Goal: Find specific page/section: Find specific page/section

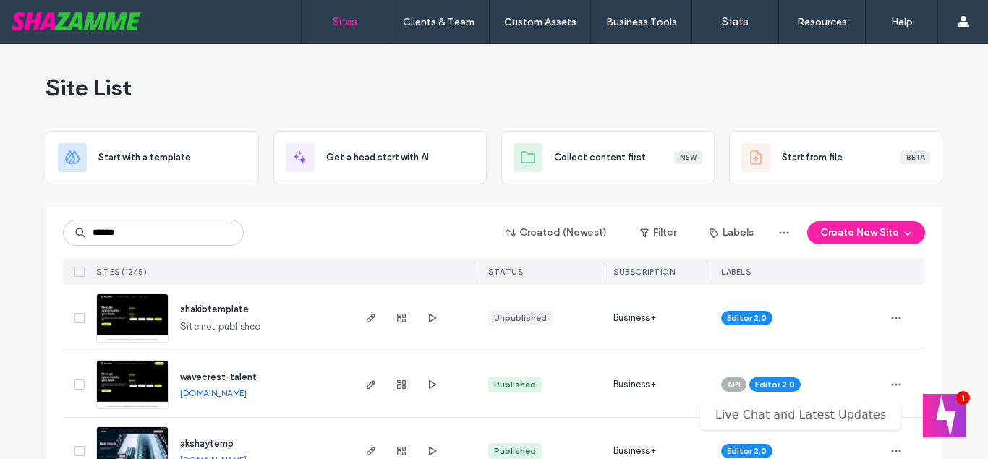
type input "******"
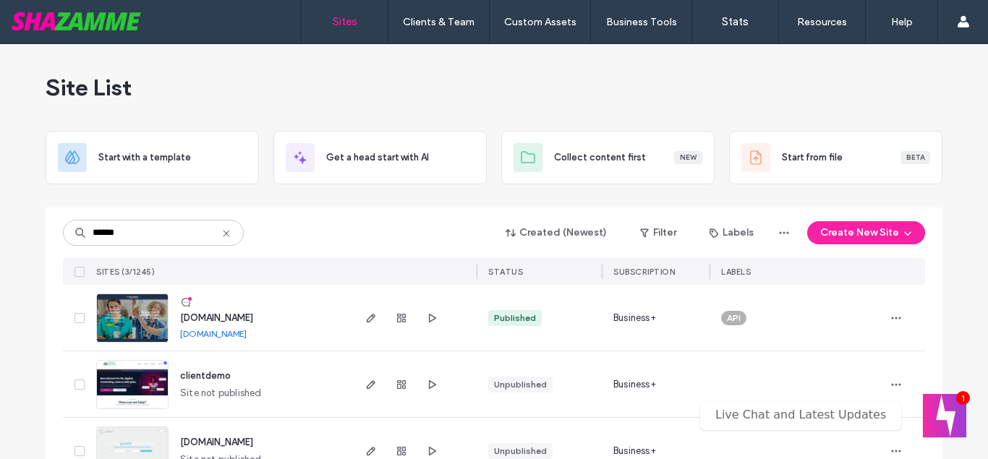
click at [220, 312] on span "[DOMAIN_NAME]" at bounding box center [216, 317] width 73 height 11
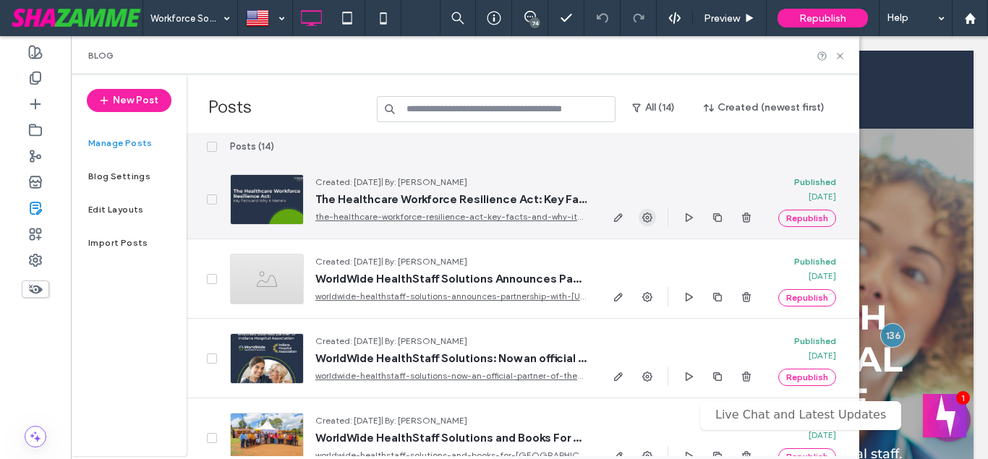
click at [644, 223] on icon "button" at bounding box center [647, 218] width 12 height 12
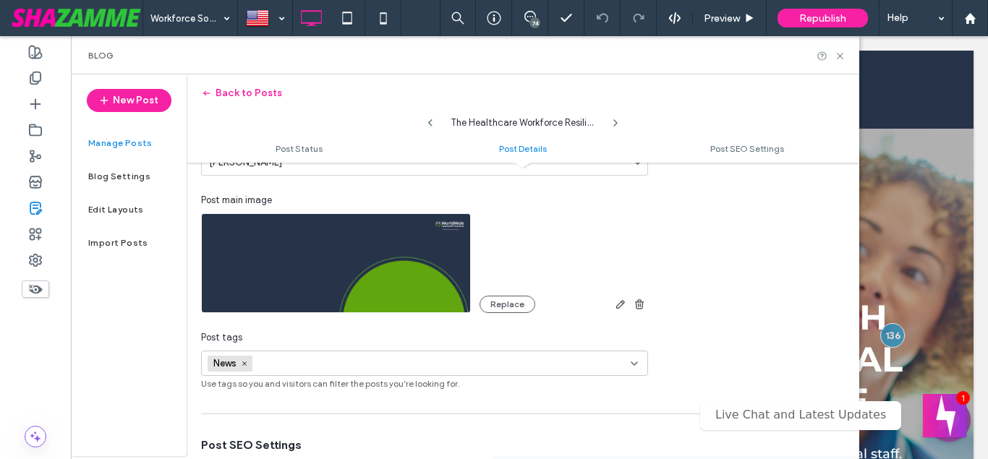
scroll to position [413, 0]
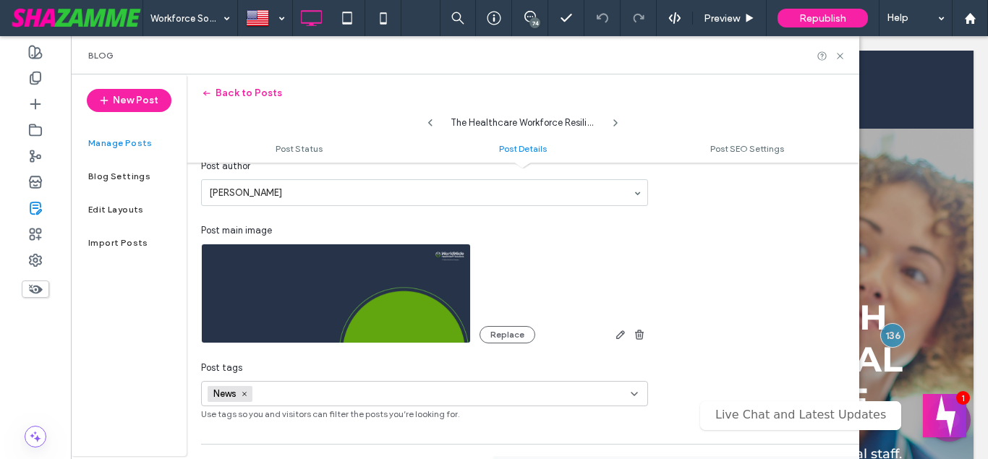
click at [443, 266] on img at bounding box center [336, 294] width 270 height 100
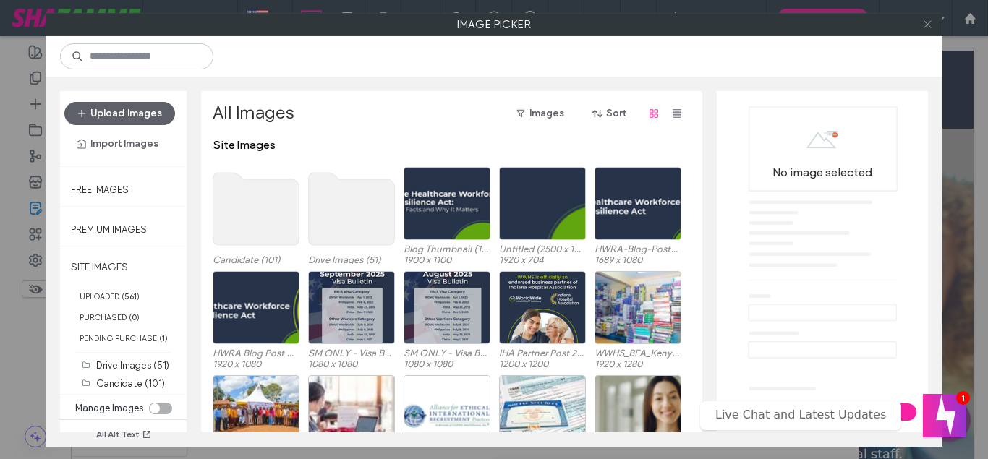
click at [923, 22] on icon at bounding box center [927, 24] width 11 height 11
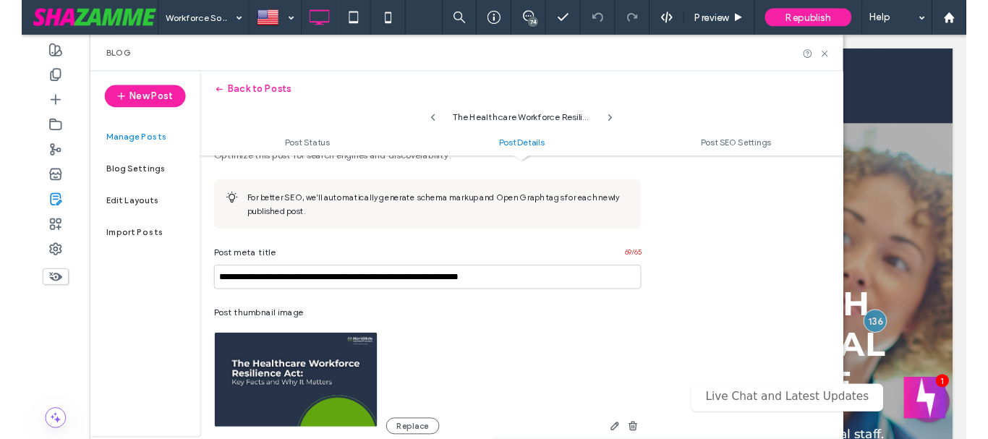
scroll to position [248, 0]
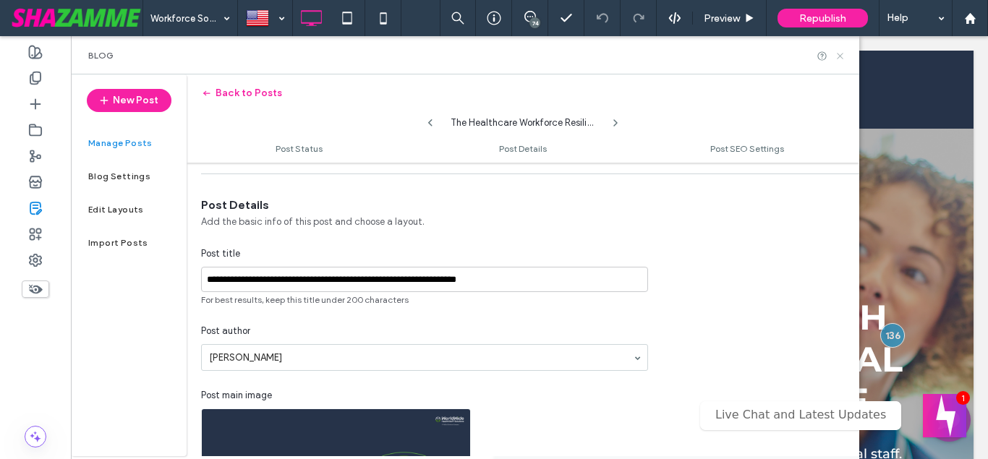
click at [838, 56] on icon at bounding box center [839, 56] width 11 height 11
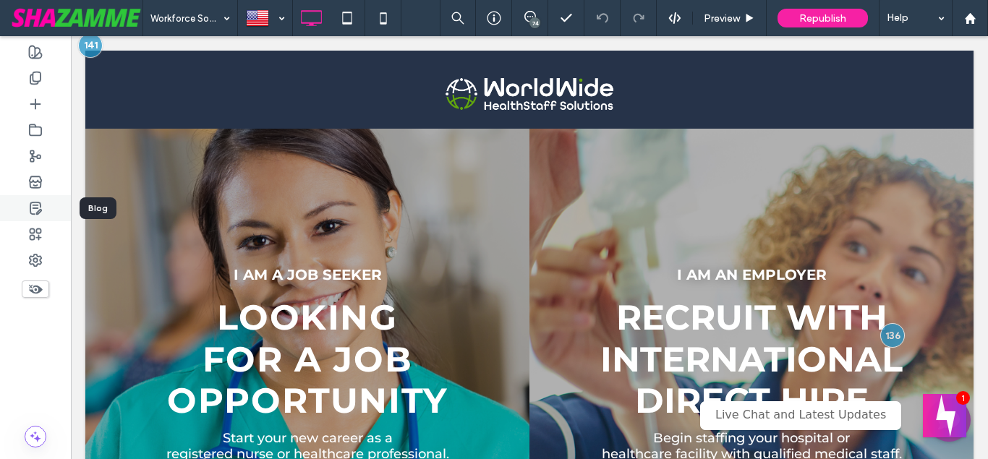
click at [33, 214] on use at bounding box center [35, 208] width 11 height 12
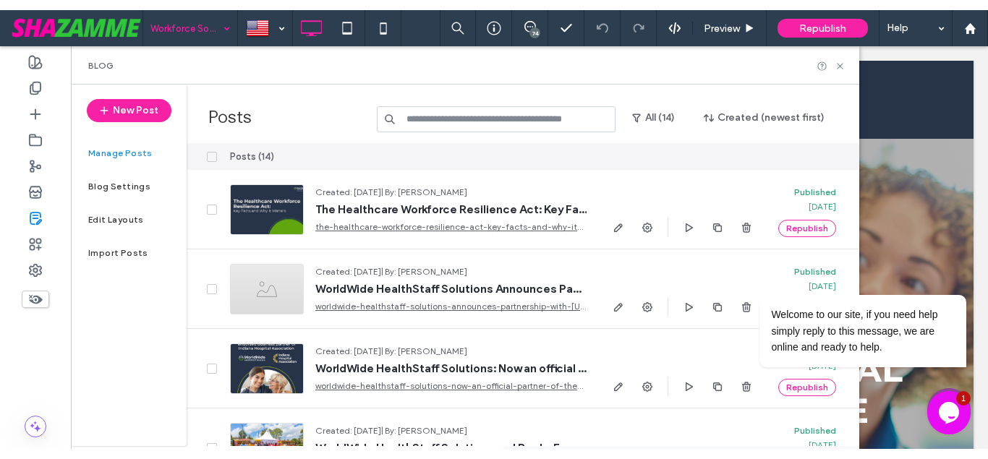
scroll to position [0, 0]
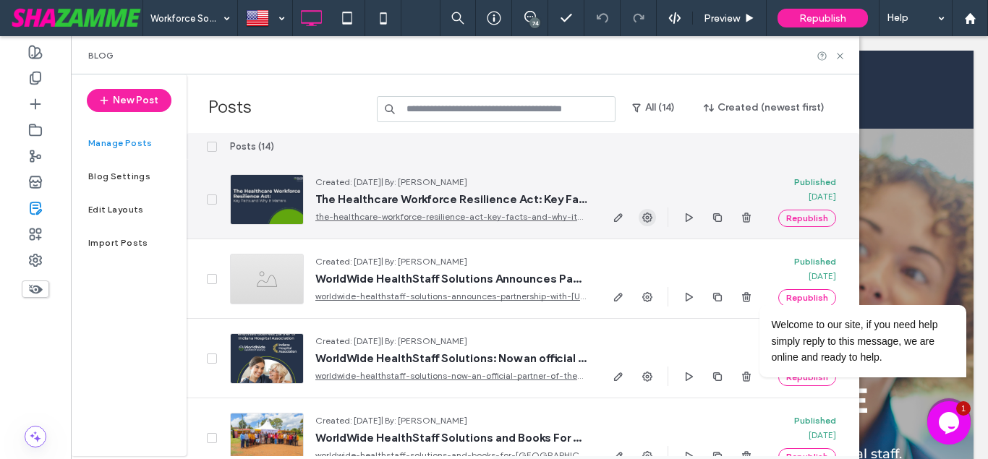
click at [646, 218] on use "button" at bounding box center [647, 218] width 10 height 10
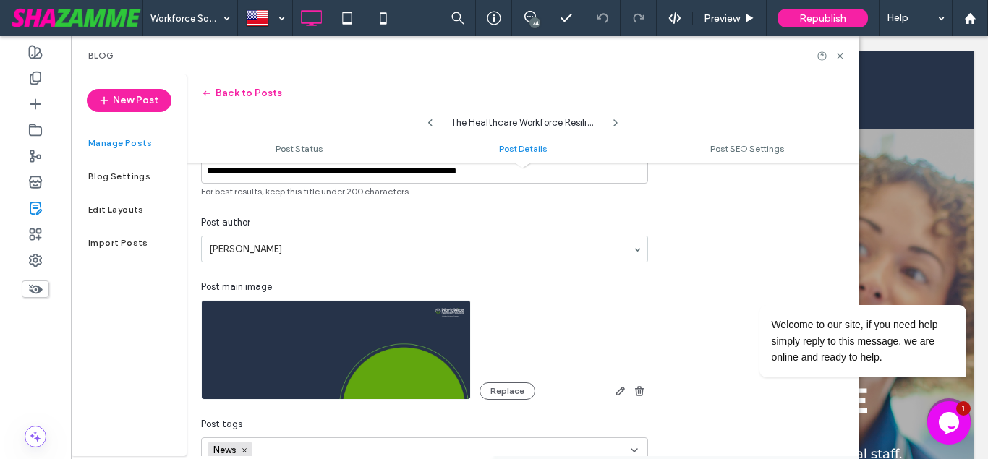
scroll to position [413, 0]
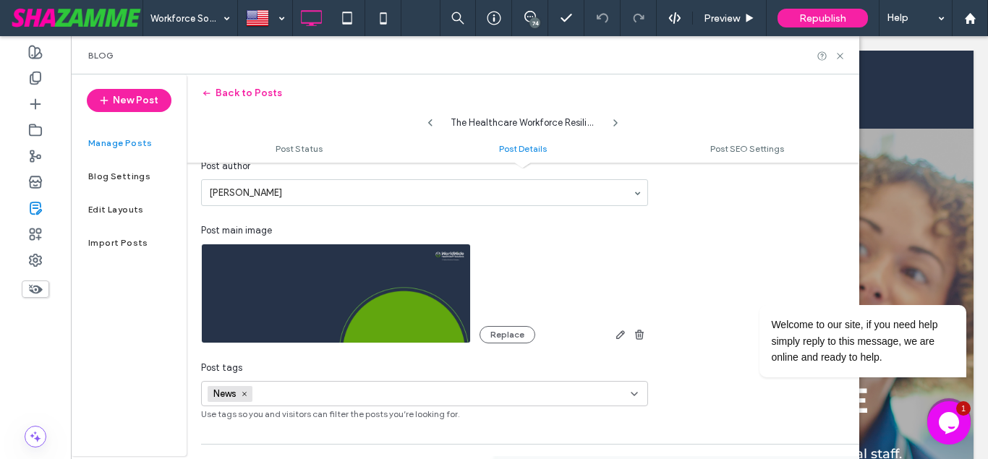
click at [444, 282] on img at bounding box center [336, 294] width 270 height 100
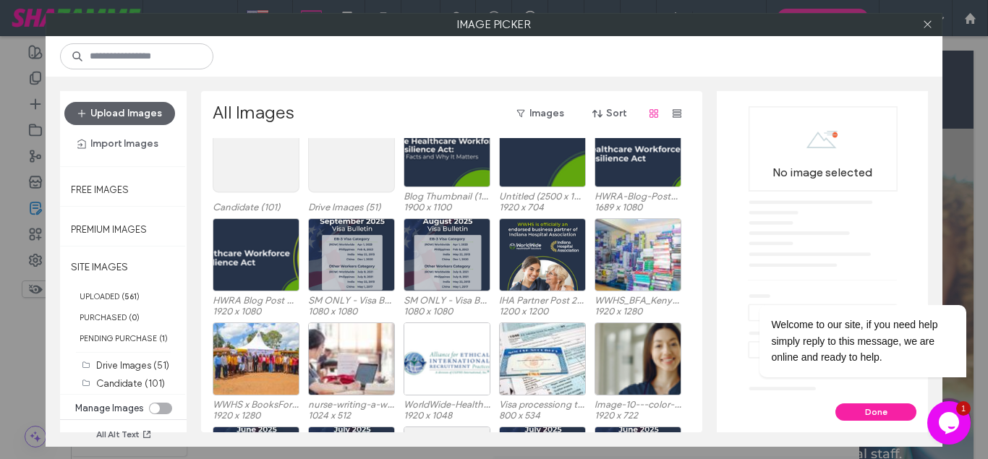
scroll to position [82, 0]
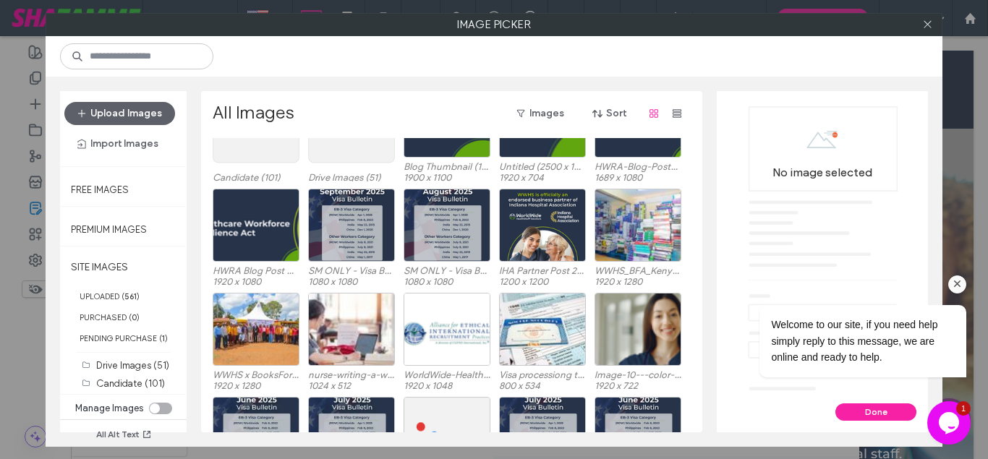
drag, startPoint x: 952, startPoint y: 285, endPoint x: 1367, endPoint y: 458, distance: 449.9
click at [952, 285] on icon "Chat attention grabber" at bounding box center [957, 284] width 13 height 13
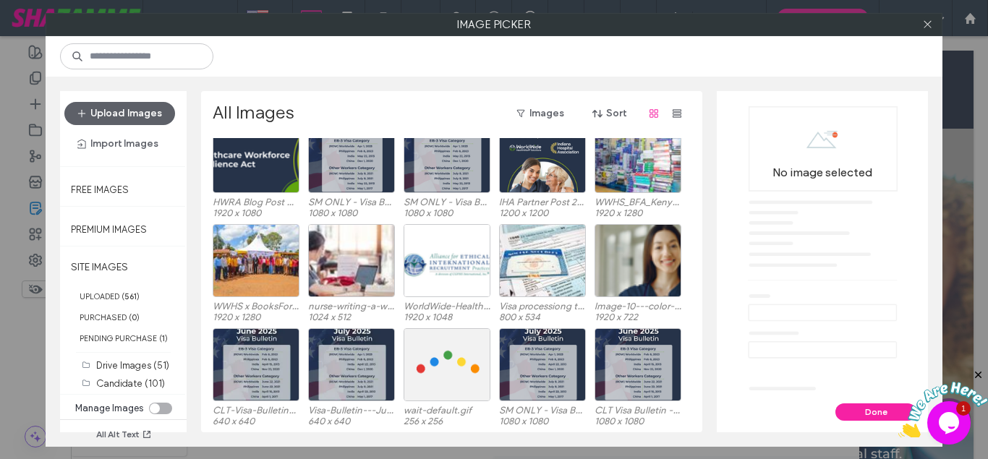
scroll to position [165, 0]
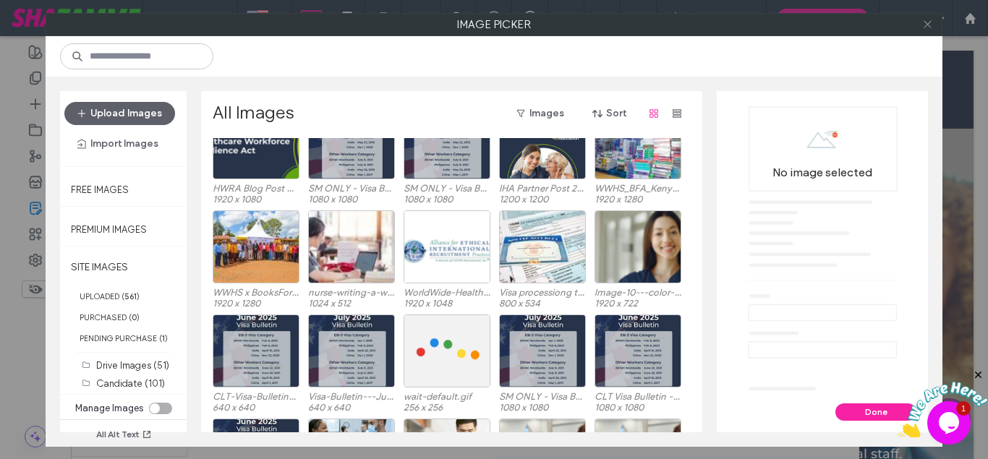
click at [929, 23] on icon at bounding box center [927, 24] width 11 height 11
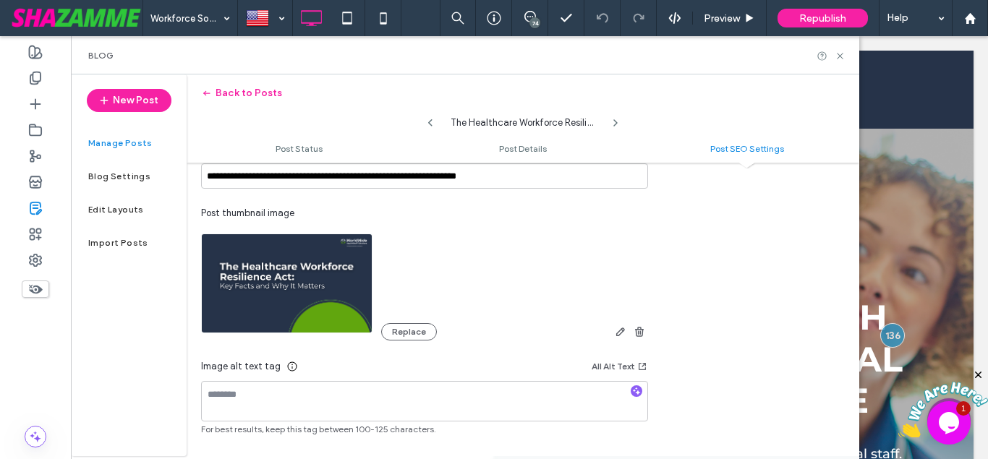
scroll to position [825, 0]
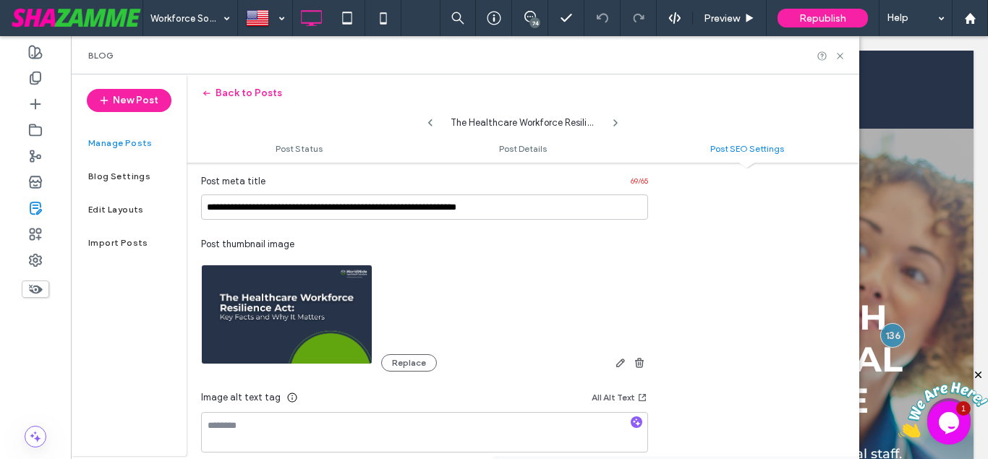
click at [304, 330] on img at bounding box center [286, 315] width 171 height 100
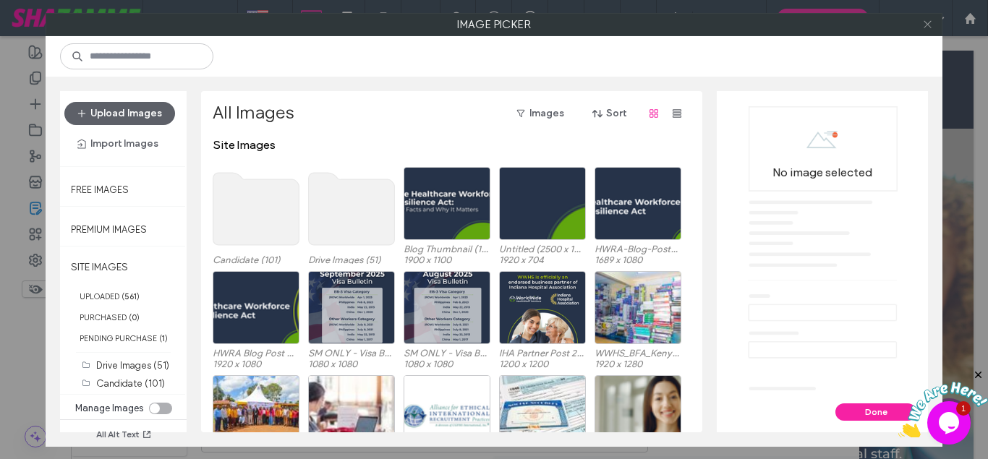
click at [931, 26] on icon at bounding box center [927, 24] width 11 height 11
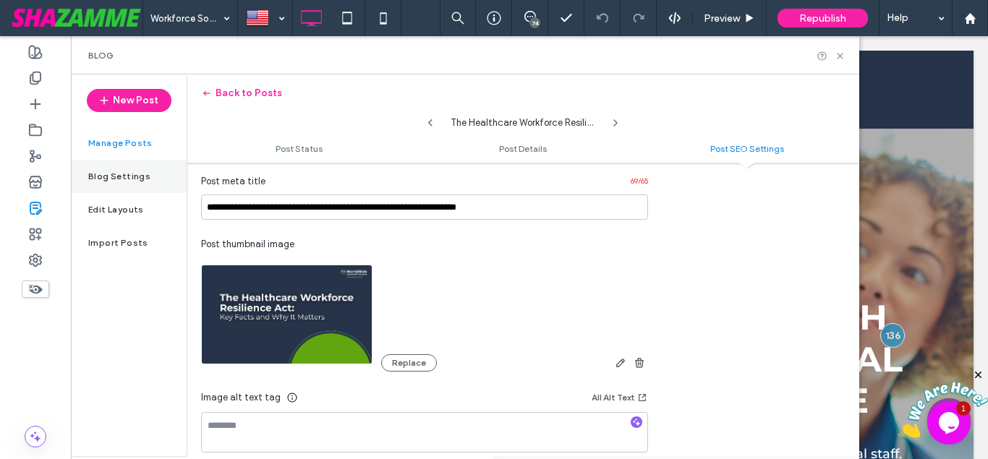
click at [125, 181] on label "Blog Settings" at bounding box center [119, 176] width 62 height 10
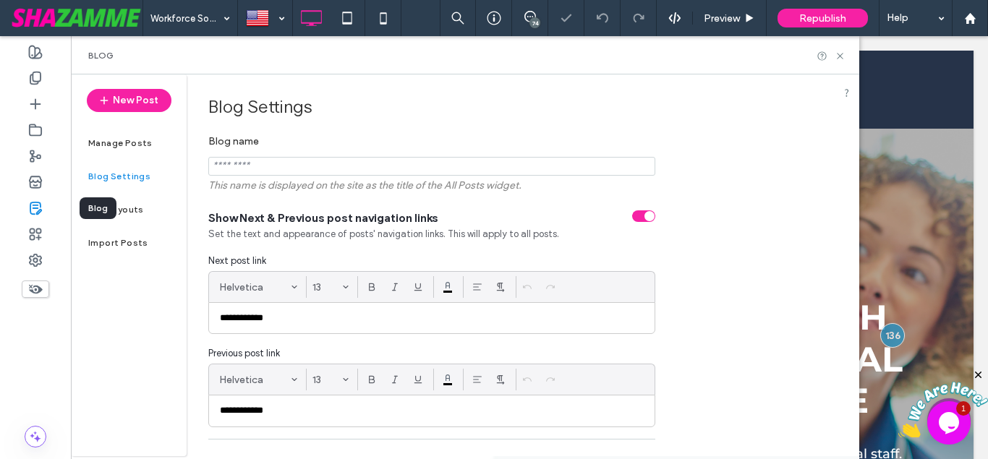
click at [36, 203] on icon at bounding box center [35, 208] width 14 height 14
click at [126, 140] on label "Manage Posts" at bounding box center [120, 143] width 64 height 10
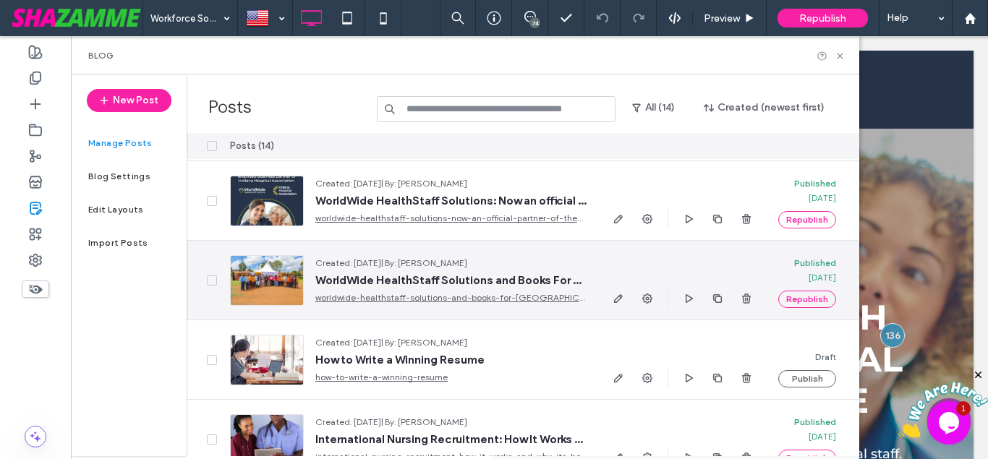
scroll to position [0, 0]
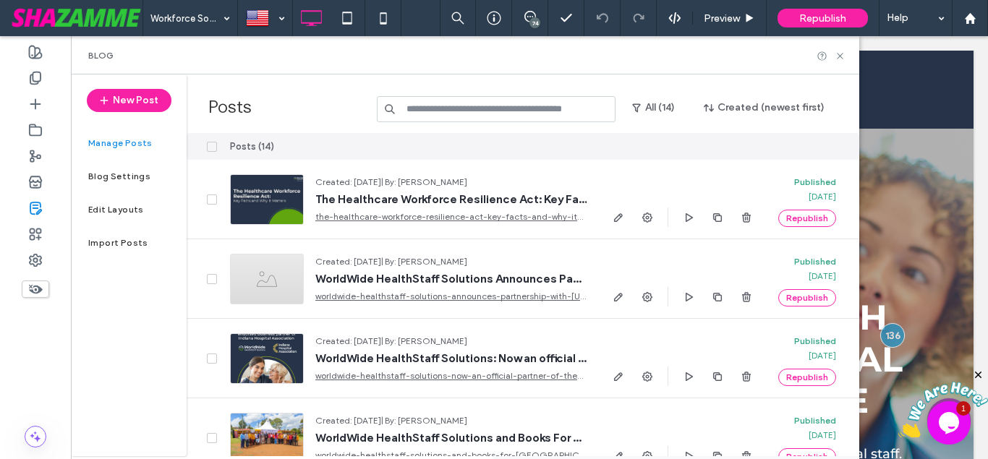
click at [845, 55] on div "Blog" at bounding box center [465, 55] width 788 height 38
click at [840, 58] on icon at bounding box center [839, 56] width 11 height 11
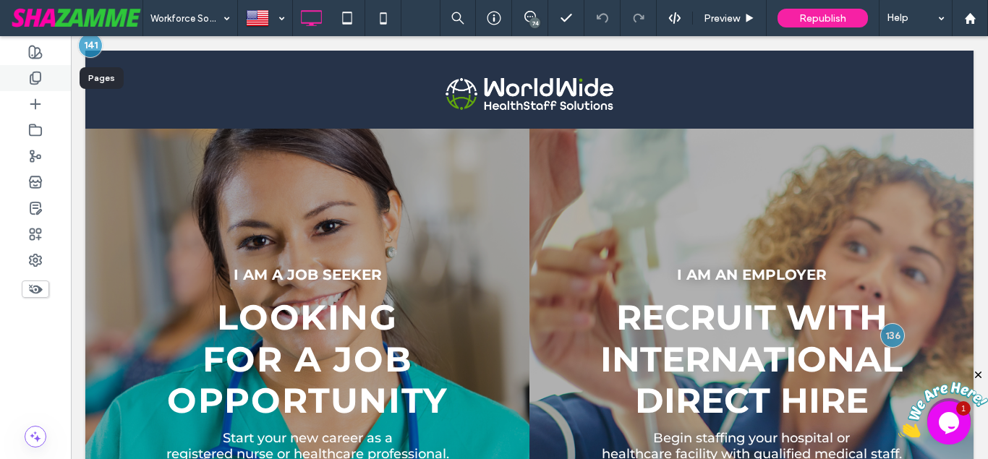
click at [35, 82] on use at bounding box center [35, 78] width 10 height 12
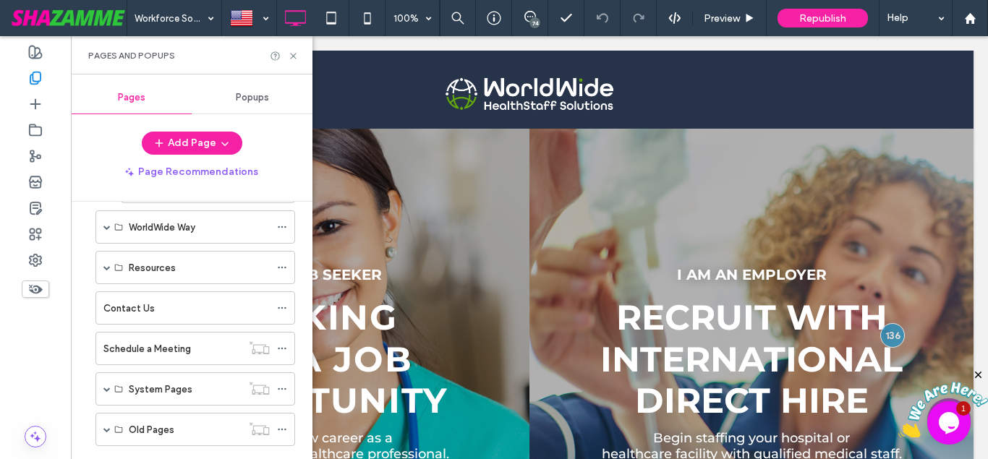
scroll to position [165, 0]
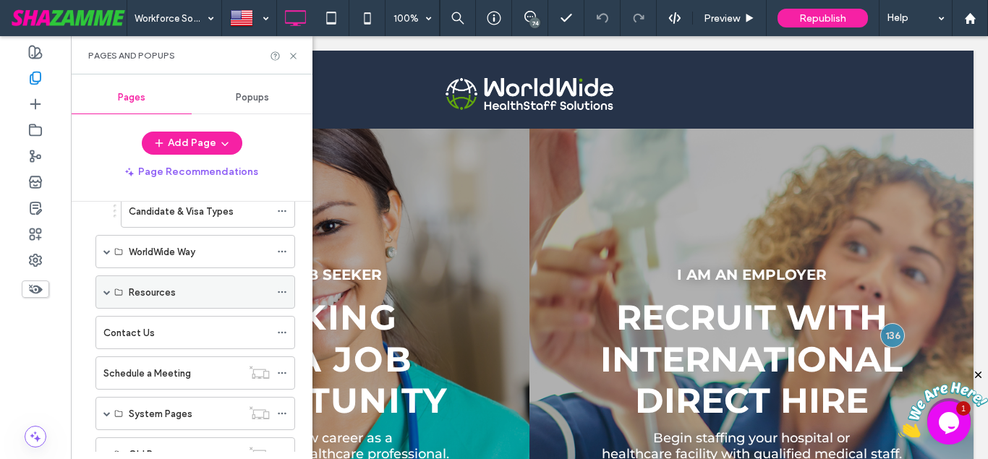
click at [108, 287] on span at bounding box center [106, 292] width 7 height 32
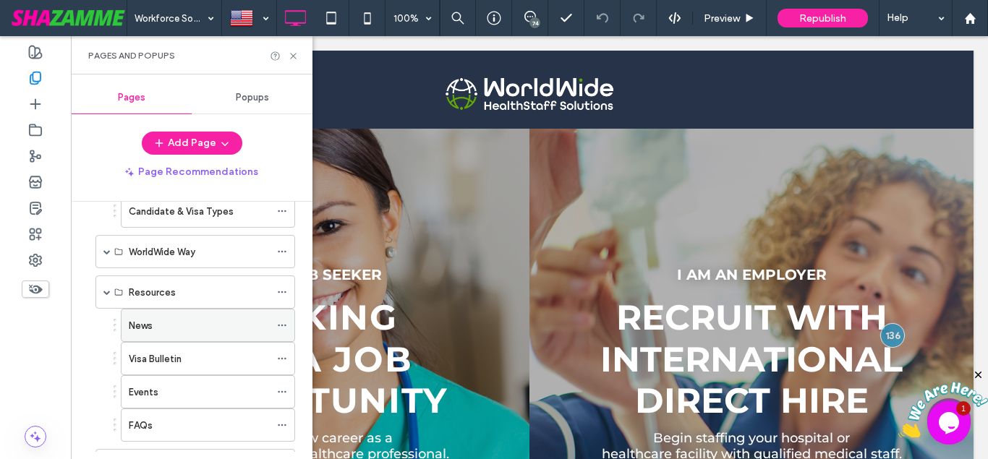
click at [166, 326] on div "News" at bounding box center [199, 325] width 141 height 15
click at [294, 54] on icon at bounding box center [293, 56] width 11 height 11
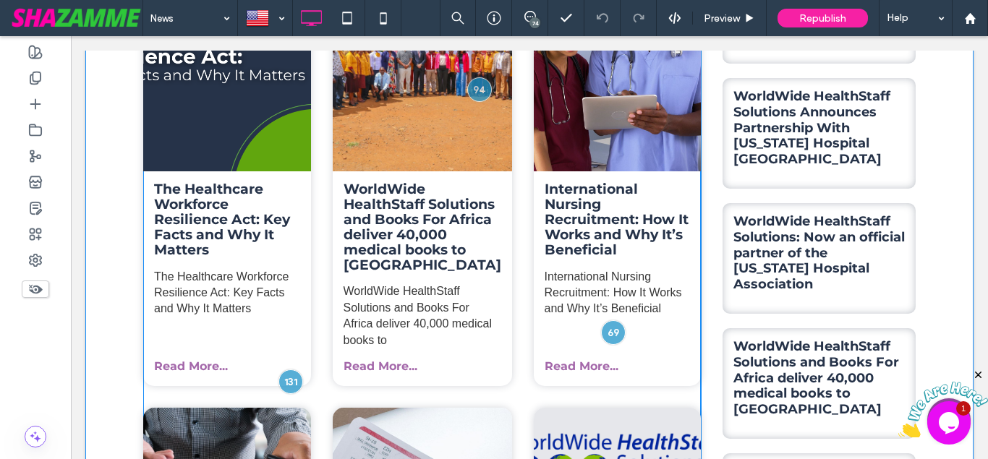
scroll to position [516, 0]
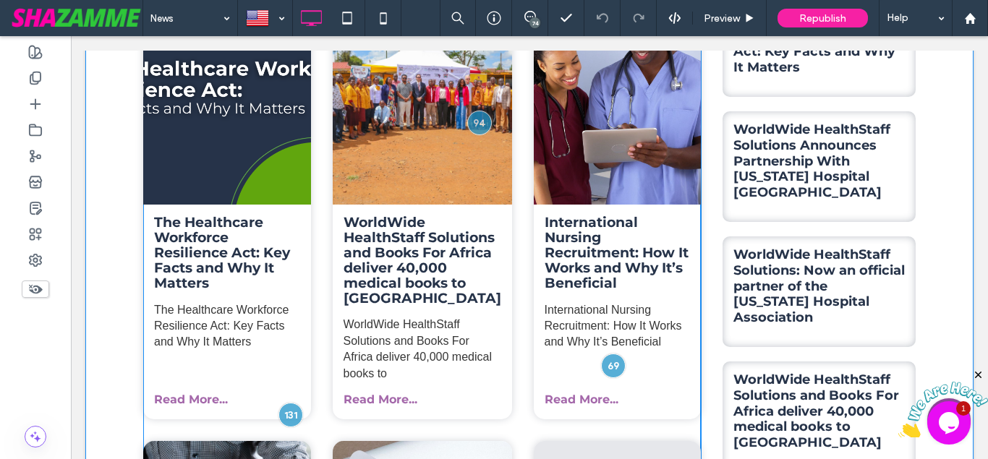
click at [381, 191] on div at bounding box center [422, 103] width 190 height 215
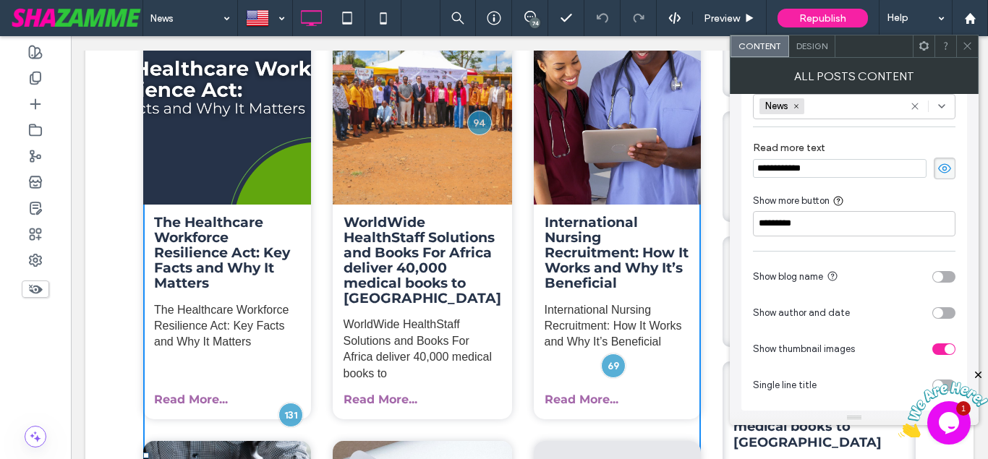
scroll to position [90, 0]
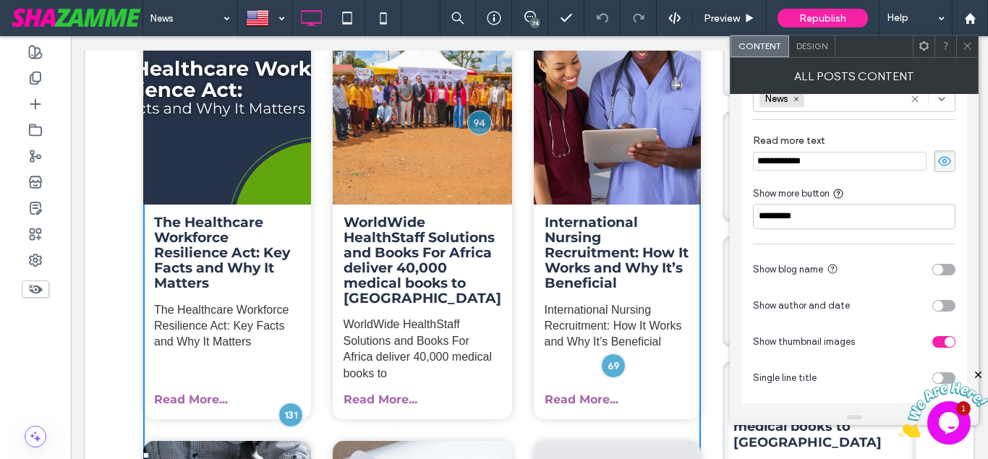
drag, startPoint x: 979, startPoint y: 377, endPoint x: 1873, endPoint y: 744, distance: 966.9
click at [979, 377] on icon "Close" at bounding box center [978, 375] width 13 height 13
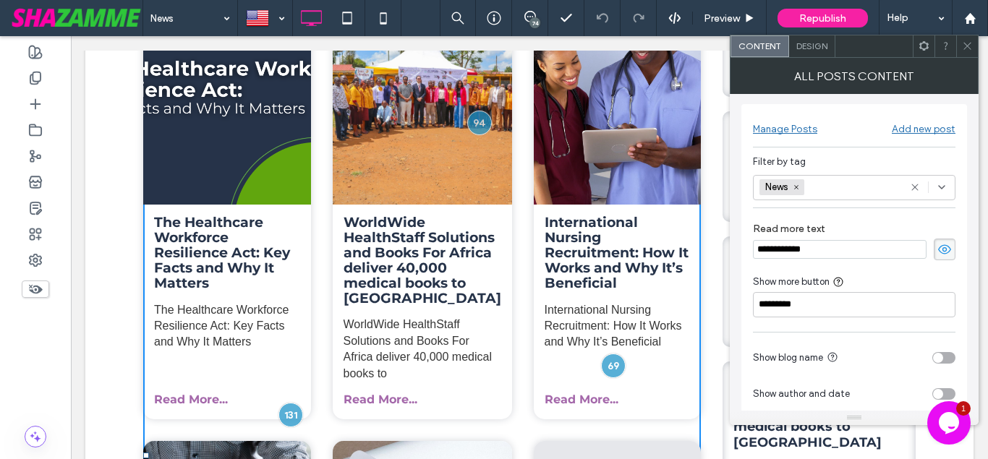
scroll to position [0, 0]
click at [964, 46] on icon at bounding box center [967, 45] width 11 height 11
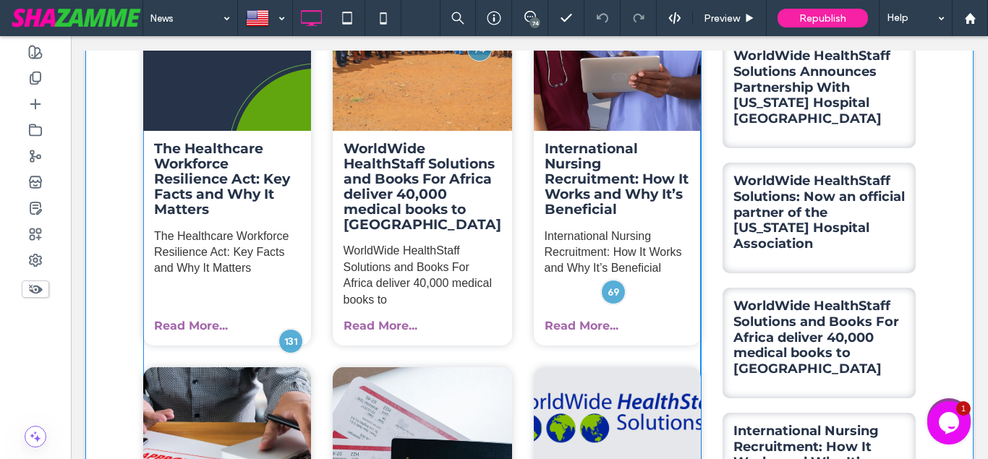
scroll to position [295, 0]
